Goal: Information Seeking & Learning: Learn about a topic

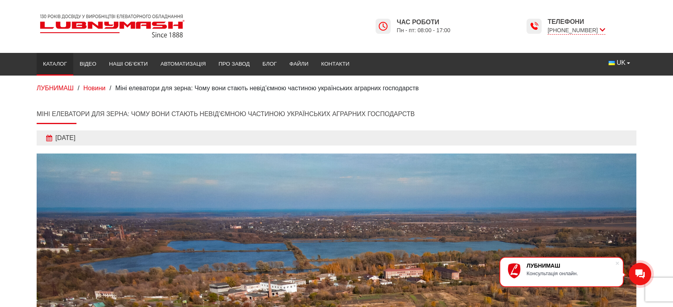
click at [55, 63] on link "Каталог" at bounding box center [55, 64] width 37 height 18
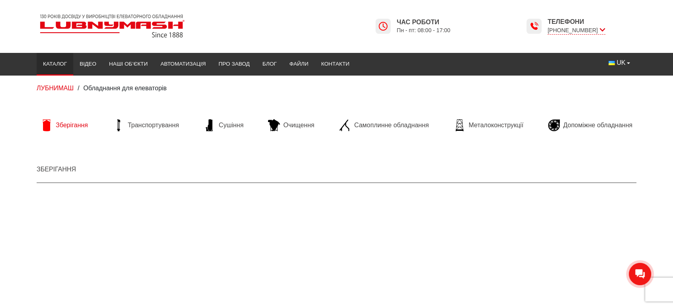
click at [66, 123] on span "Зберігання" at bounding box center [72, 125] width 32 height 9
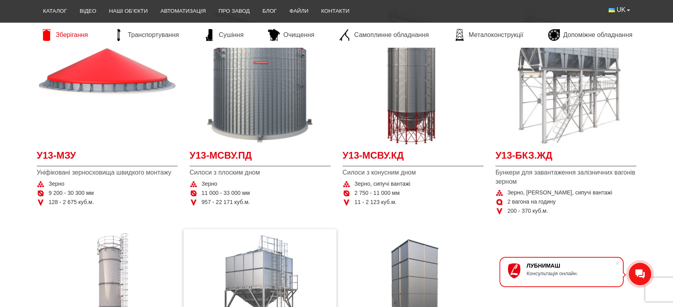
scroll to position [133, 0]
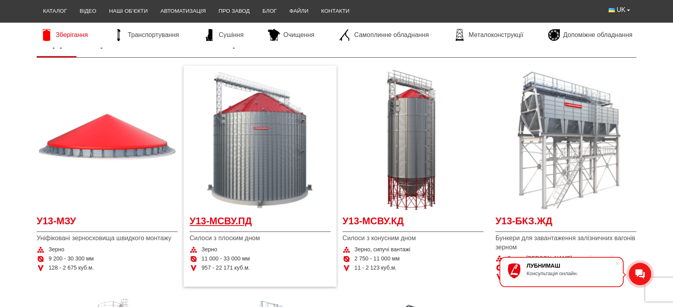
click at [220, 215] on span "У13-МСВУ.ПД" at bounding box center [259, 224] width 141 height 18
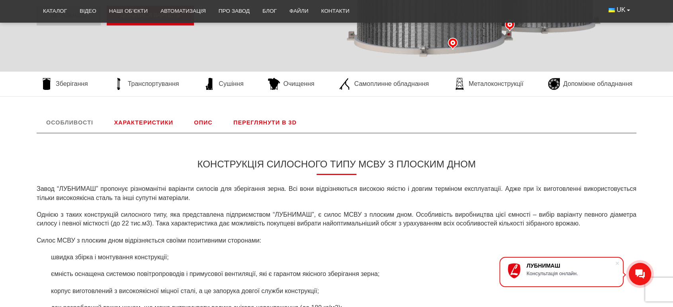
scroll to position [232, 0]
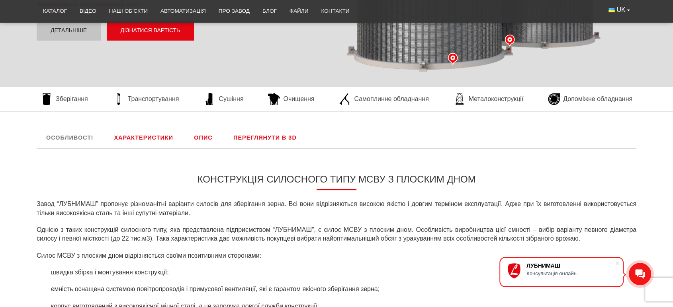
click at [140, 136] on link "Характеристики" at bounding box center [143, 137] width 78 height 21
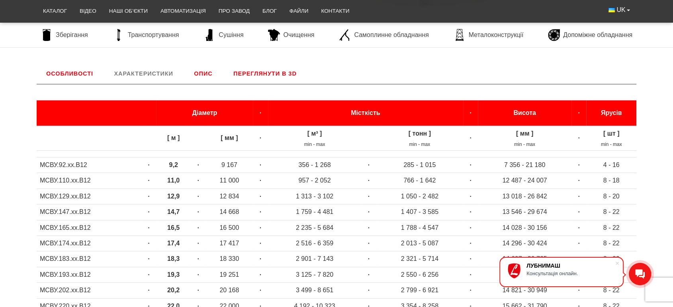
scroll to position [287, 0]
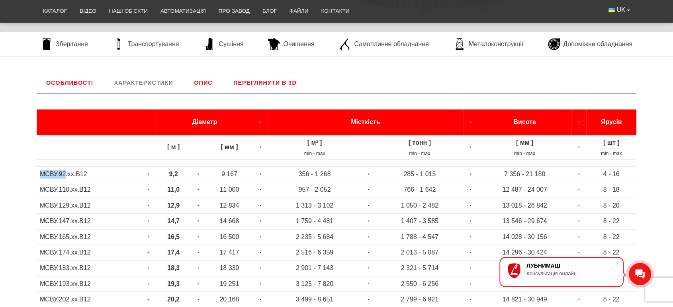
drag, startPoint x: 39, startPoint y: 174, endPoint x: 66, endPoint y: 174, distance: 27.1
click at [66, 174] on td "МСВУ.92.хх.В12" at bounding box center [89, 175] width 105 height 16
copy td "МСВУ.92"
drag, startPoint x: 404, startPoint y: 189, endPoint x: 442, endPoint y: 185, distance: 38.1
click at [442, 185] on td "766 - 1 642" at bounding box center [419, 190] width 87 height 16
